Goal: Use online tool/utility: Utilize a website feature to perform a specific function

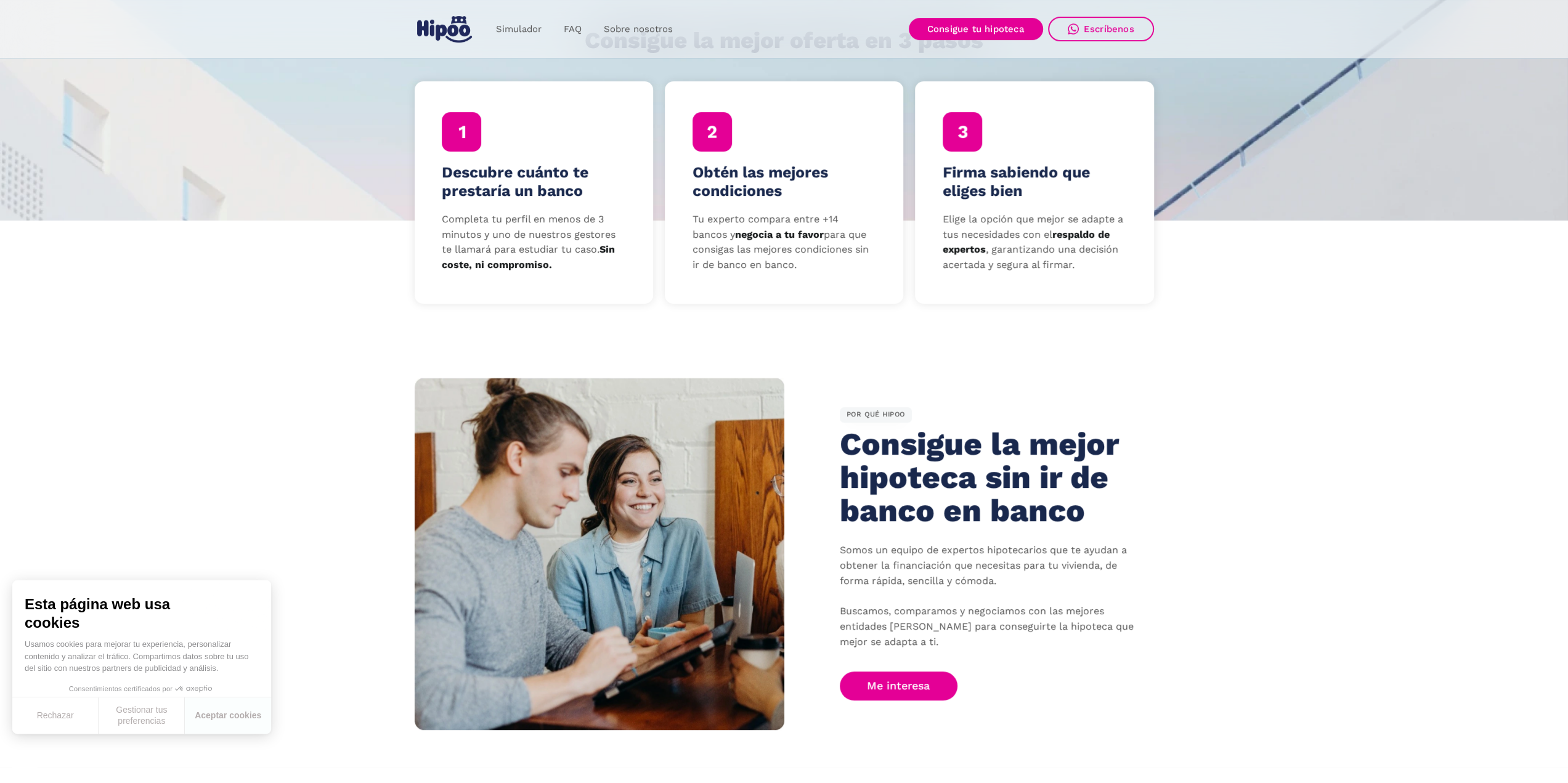
scroll to position [431, 0]
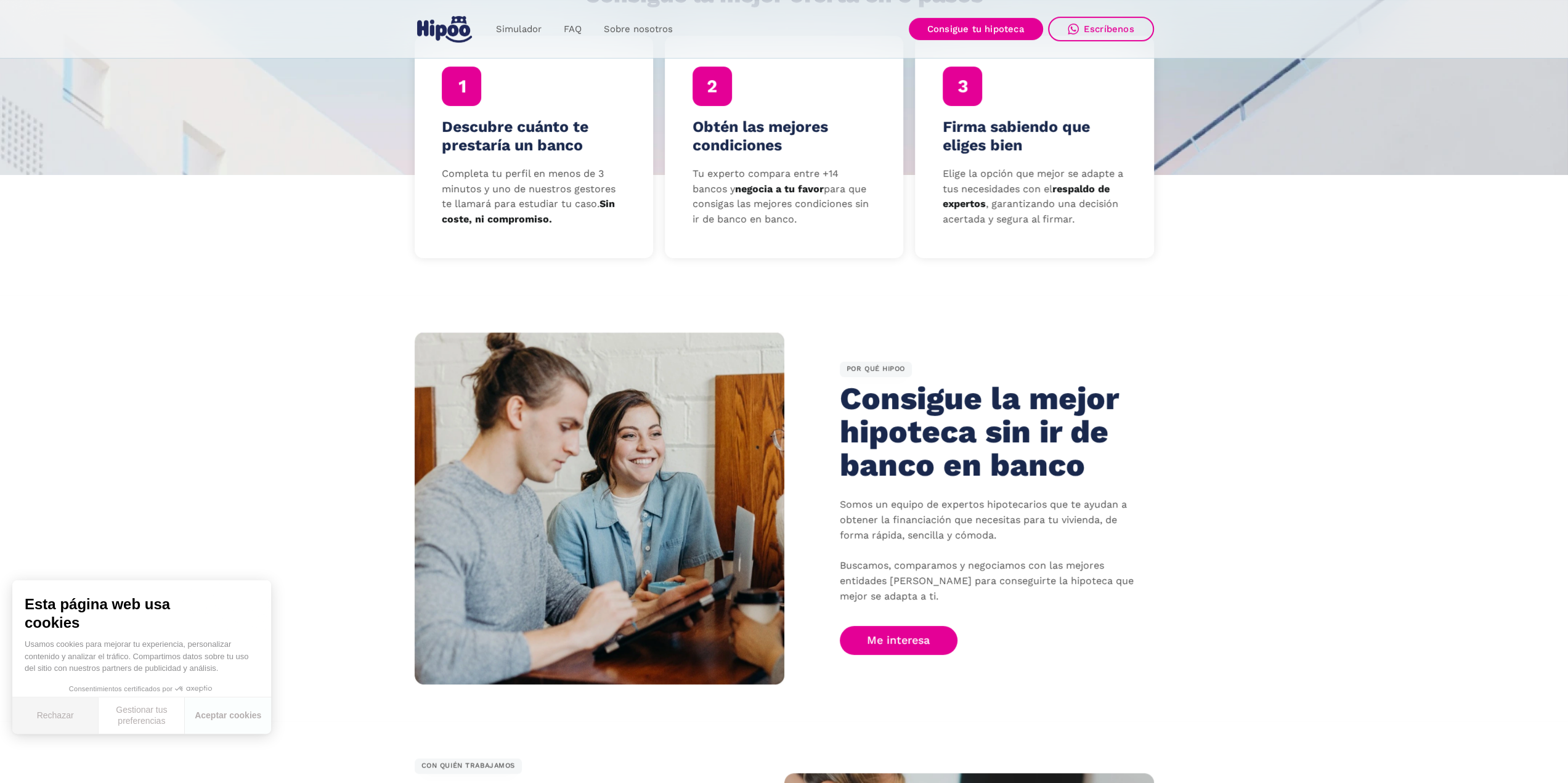
click at [61, 714] on button "Rechazar" at bounding box center [55, 715] width 86 height 37
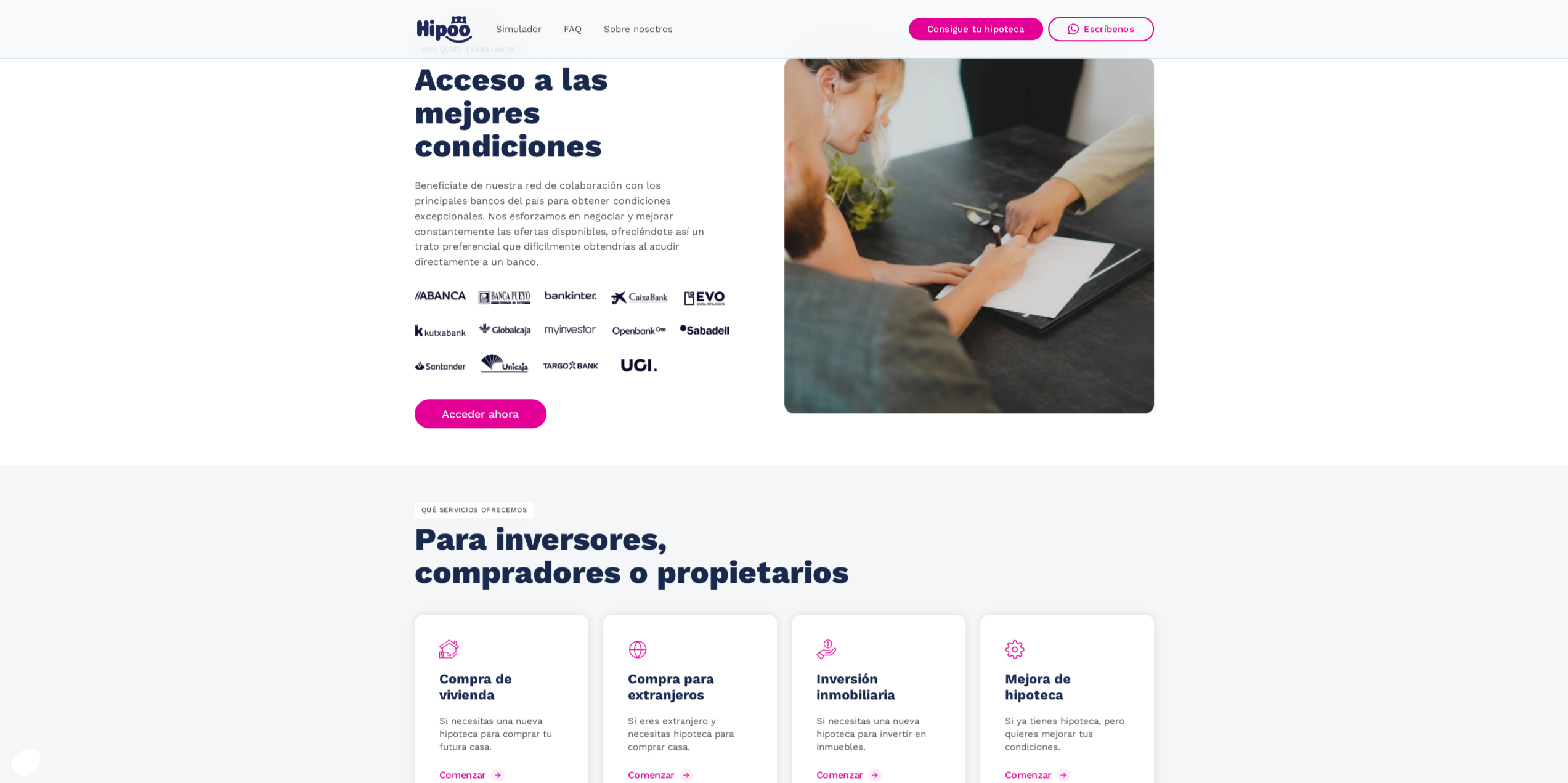
scroll to position [1232, 0]
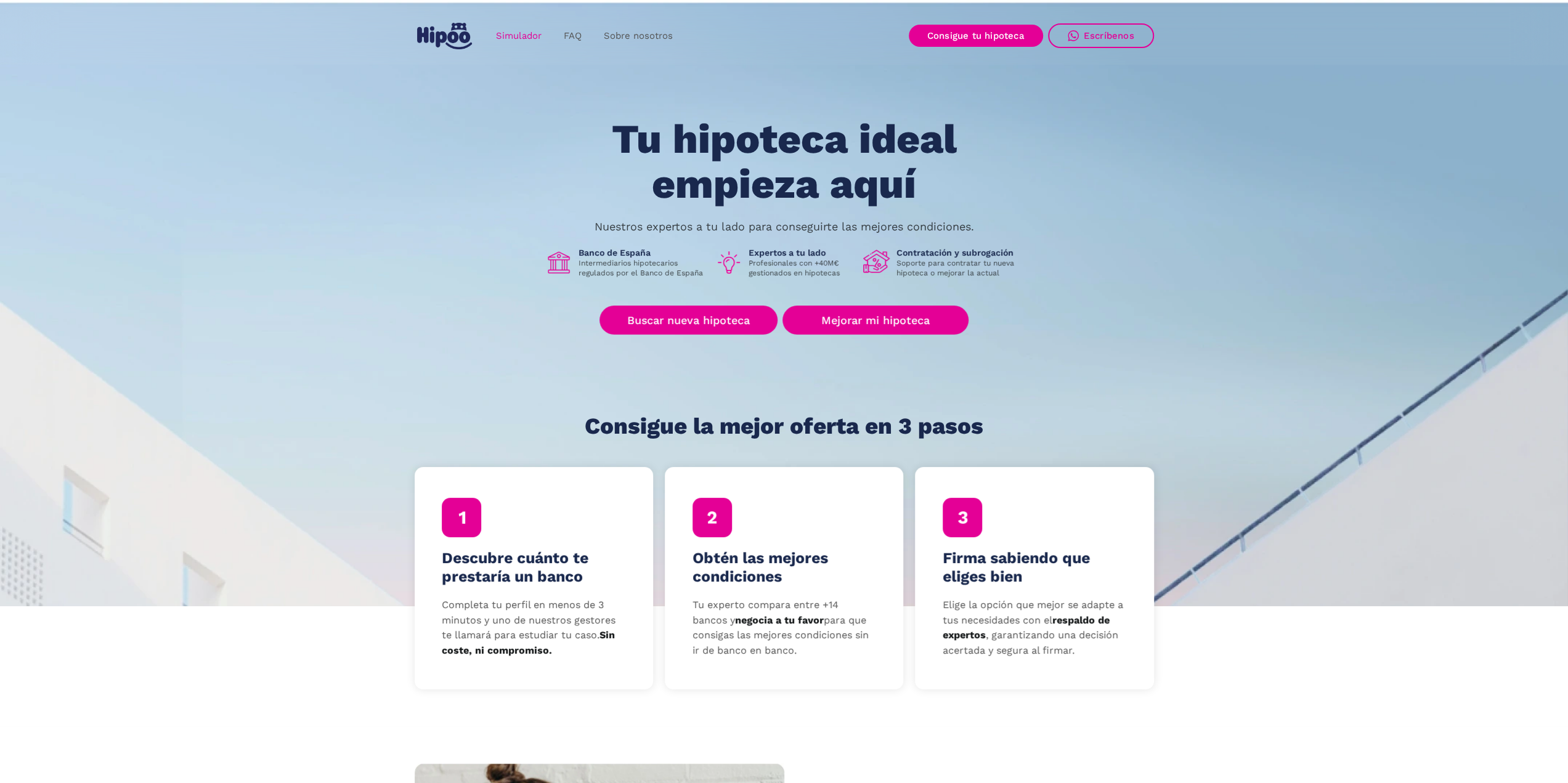
click at [531, 32] on link "Simulador" at bounding box center [518, 36] width 68 height 24
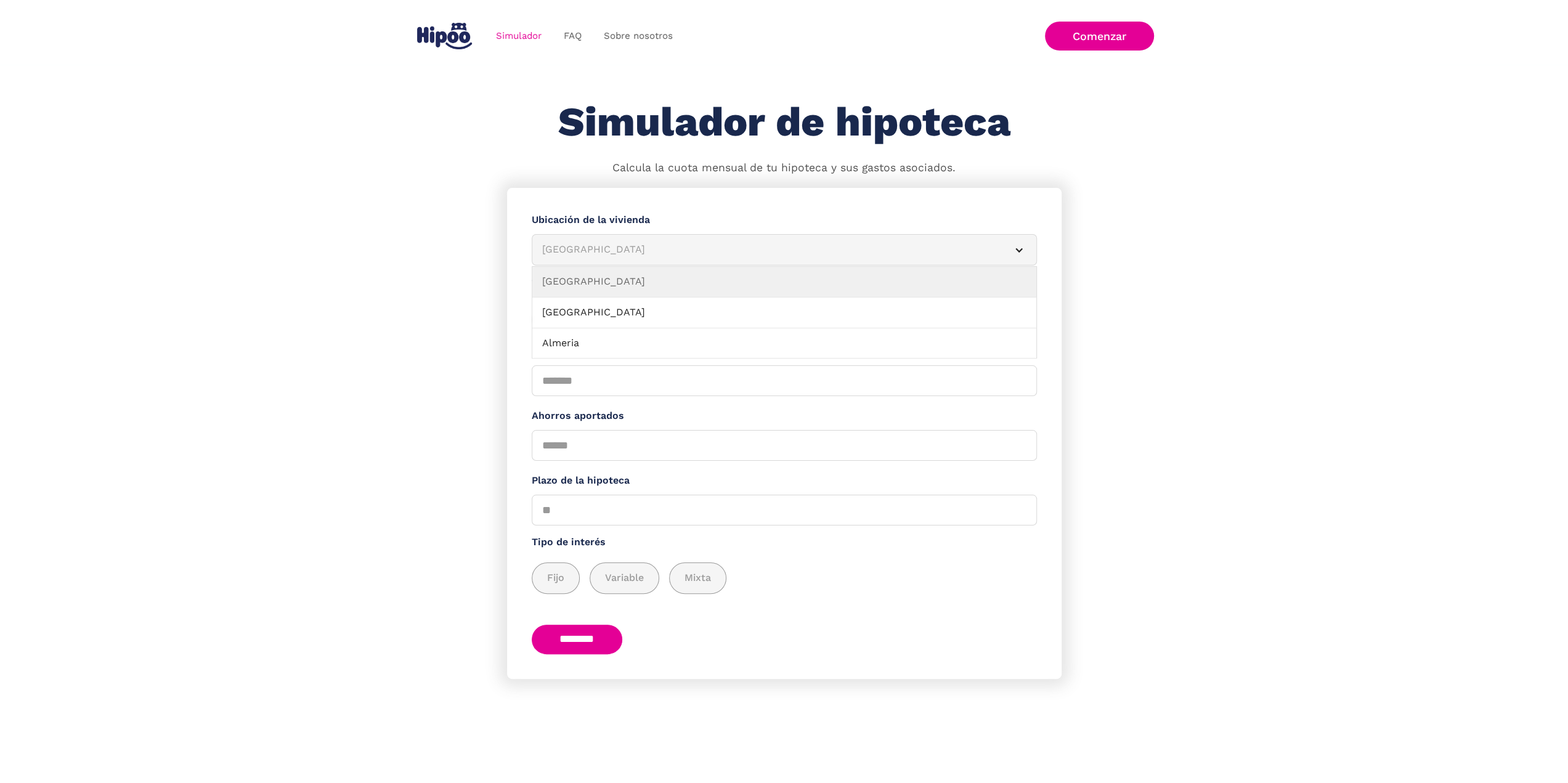
click at [570, 241] on article "Albacete" at bounding box center [785, 249] width 505 height 32
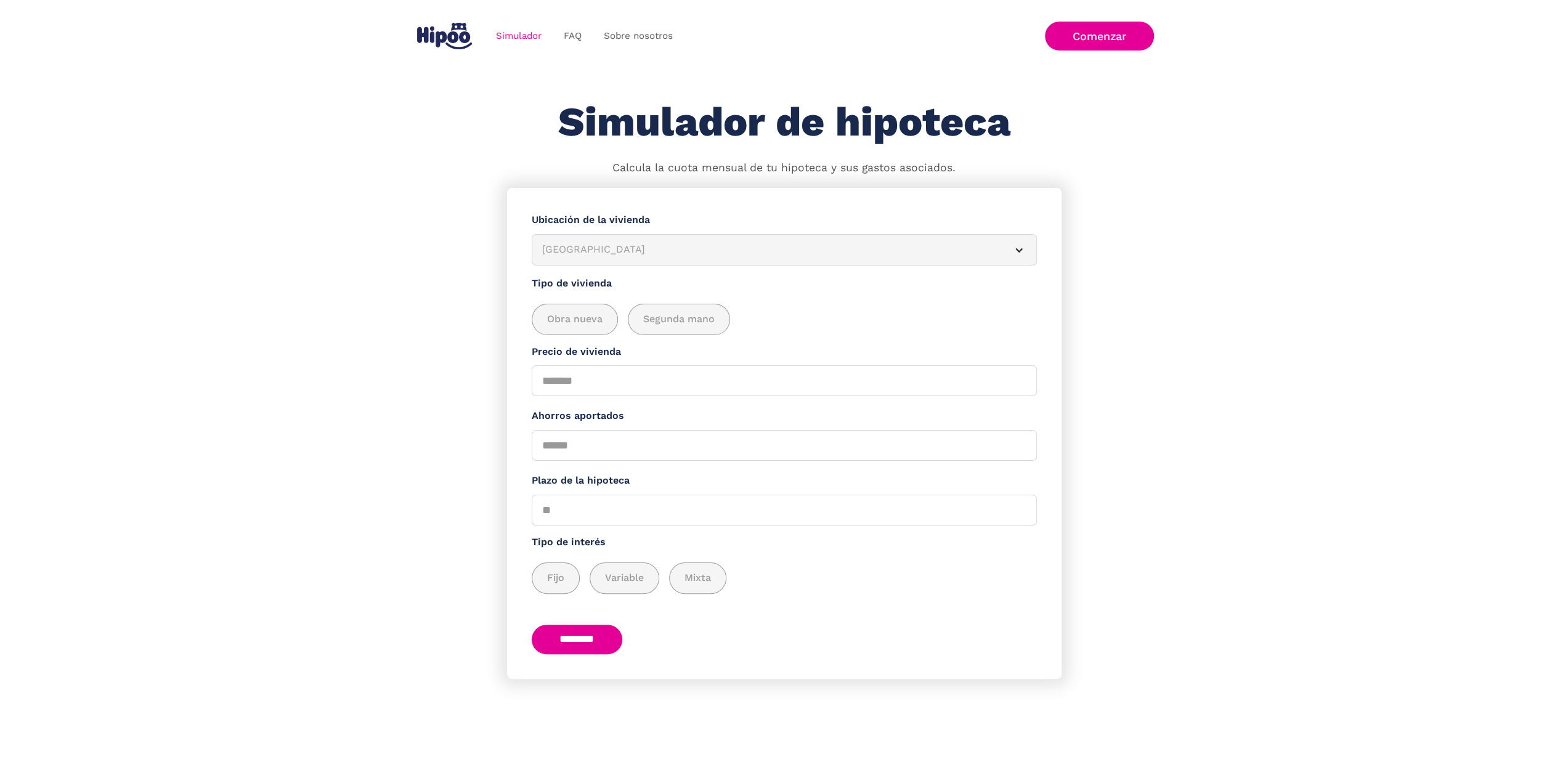
click at [579, 250] on div "Albacete" at bounding box center [770, 249] width 455 height 15
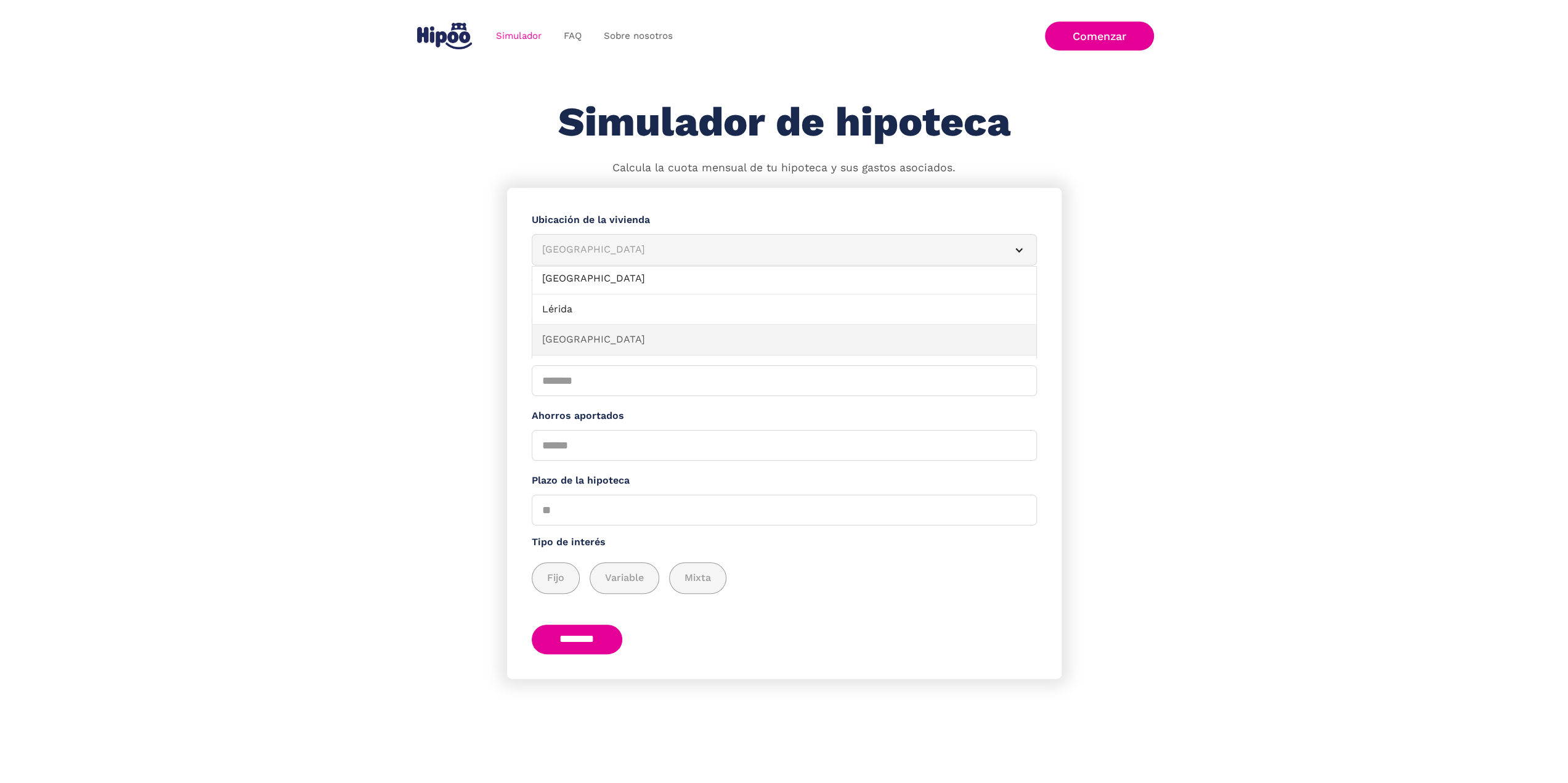
click at [591, 329] on link "Madrid" at bounding box center [785, 340] width 504 height 31
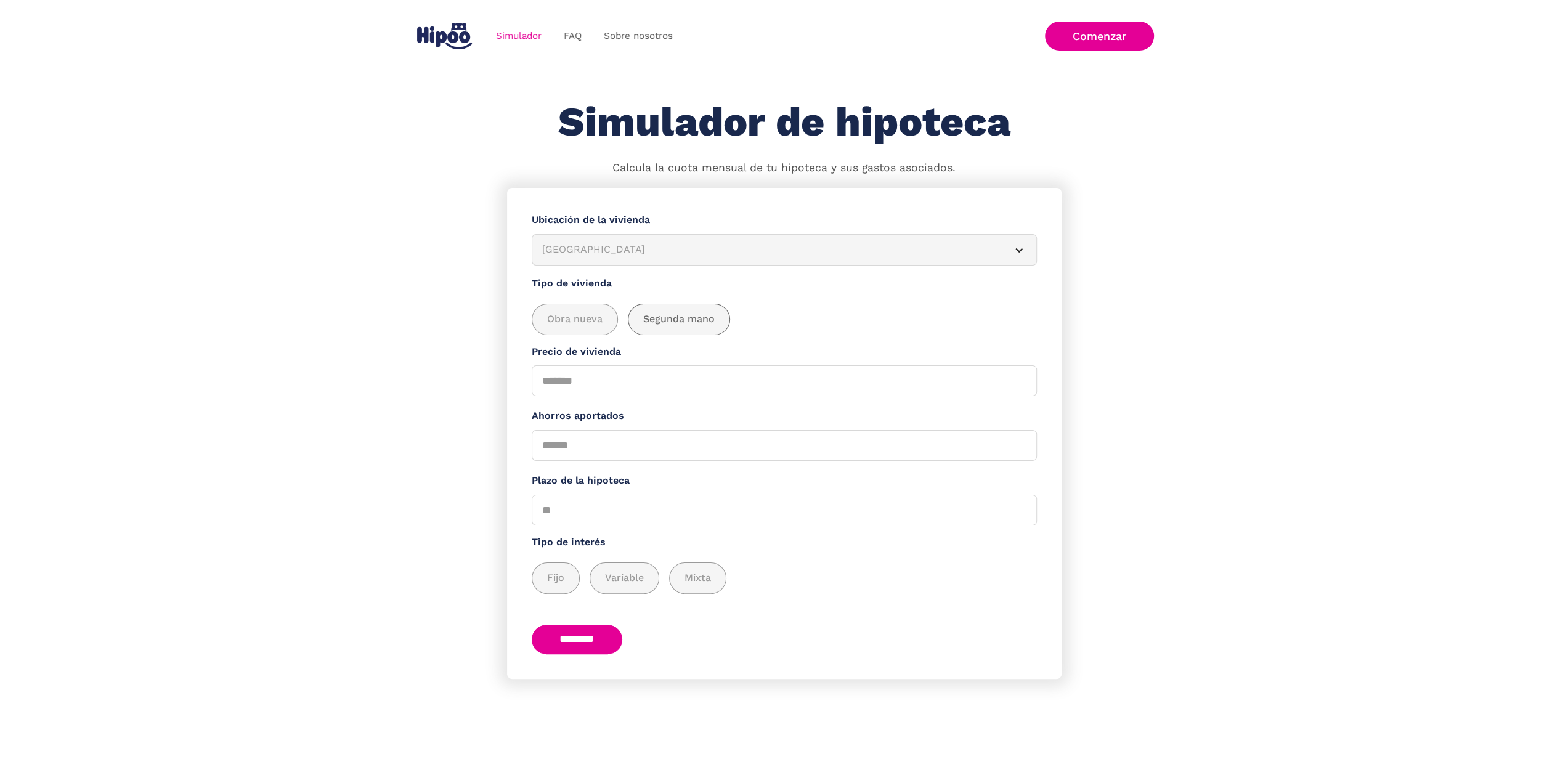
click at [697, 319] on span "Segunda mano" at bounding box center [679, 319] width 71 height 15
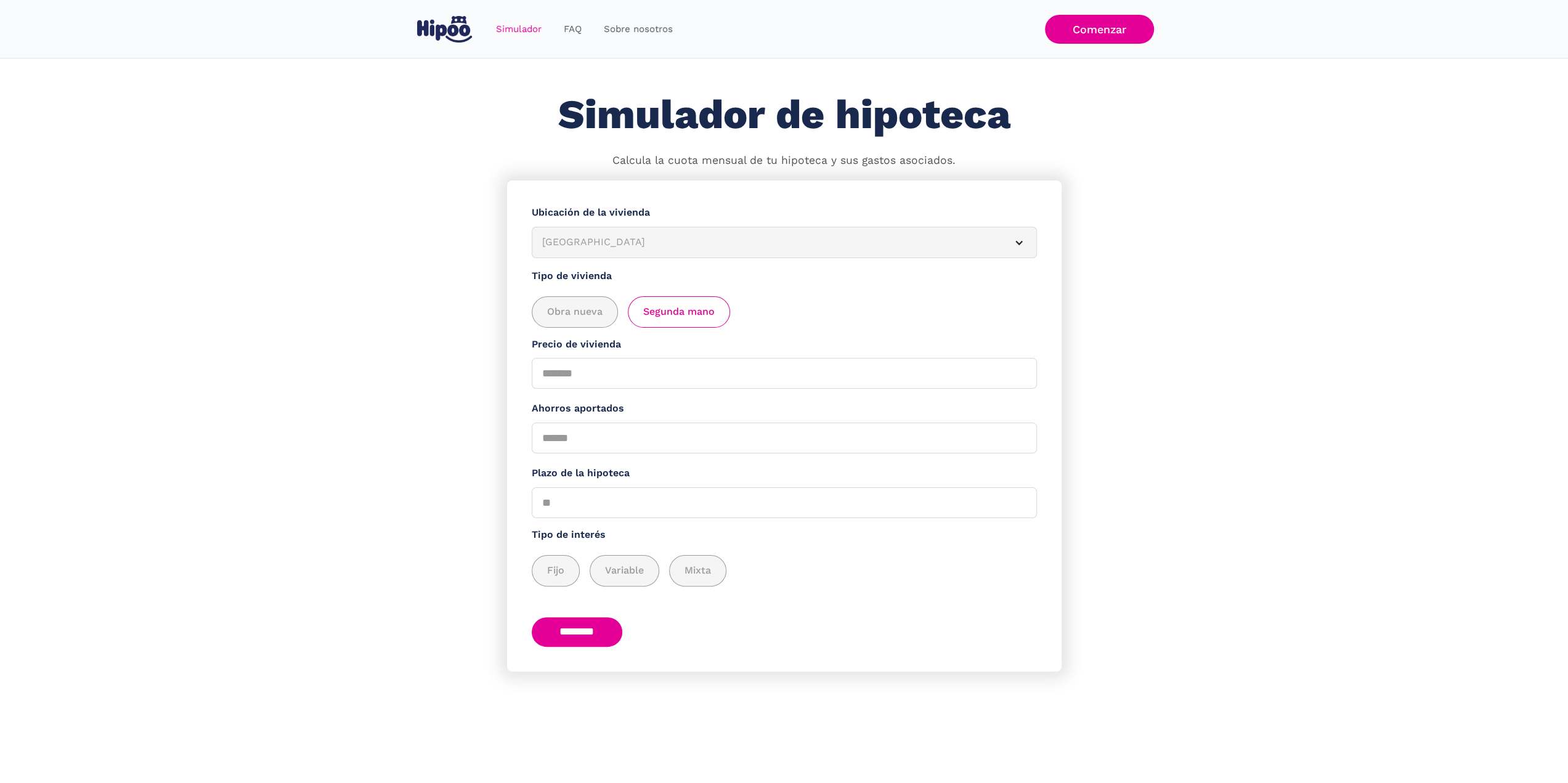
scroll to position [0, 0]
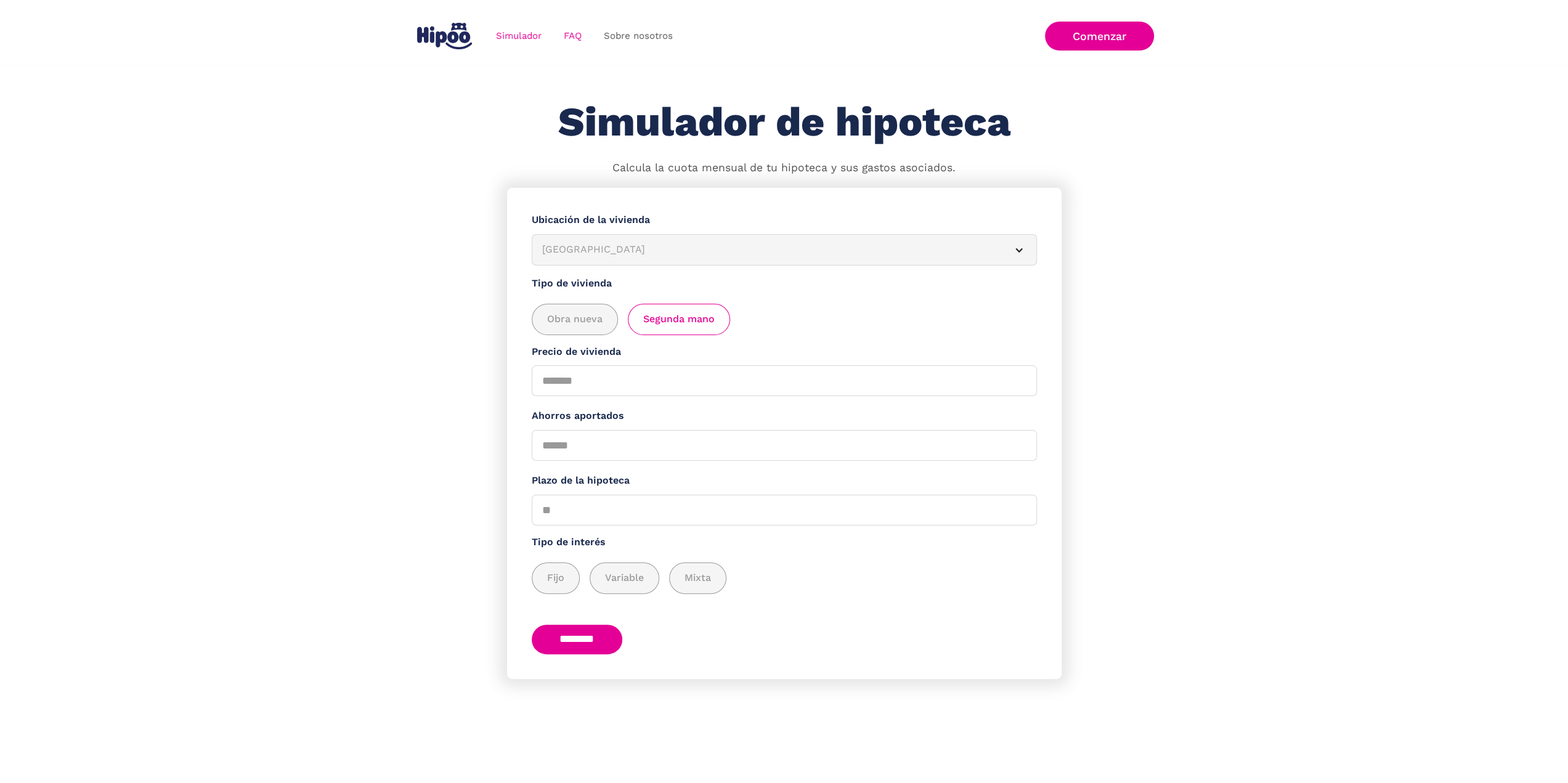
click at [572, 39] on link "FAQ" at bounding box center [572, 36] width 40 height 24
